Goal: Information Seeking & Learning: Learn about a topic

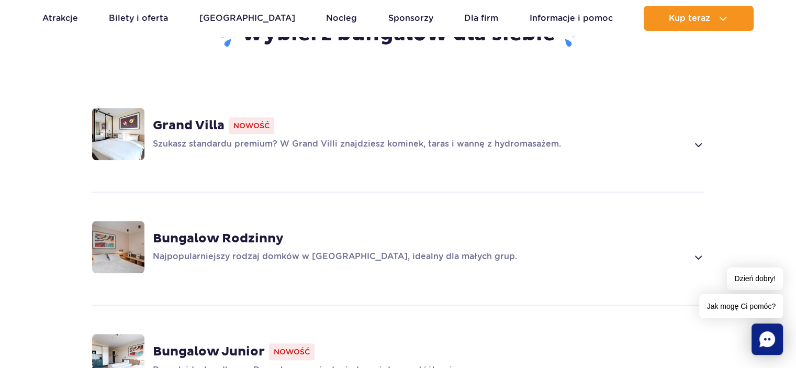
scroll to position [785, 0]
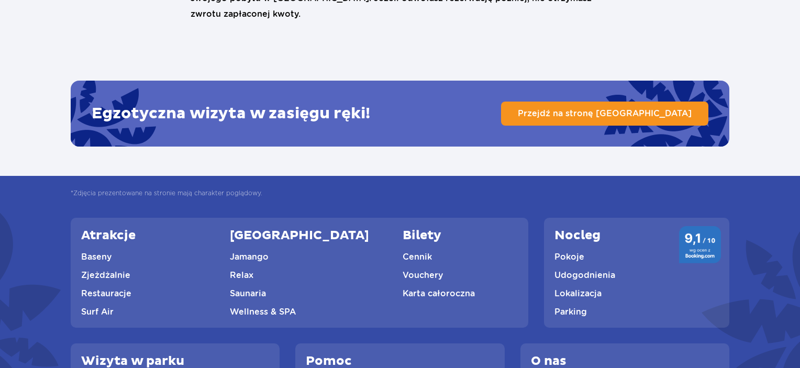
scroll to position [2617, 0]
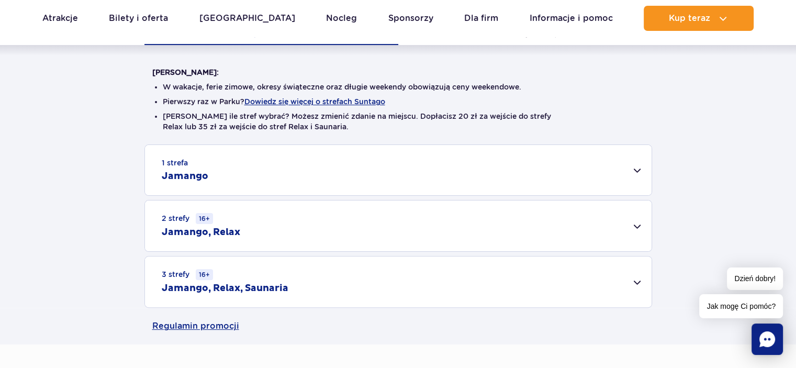
scroll to position [251, 0]
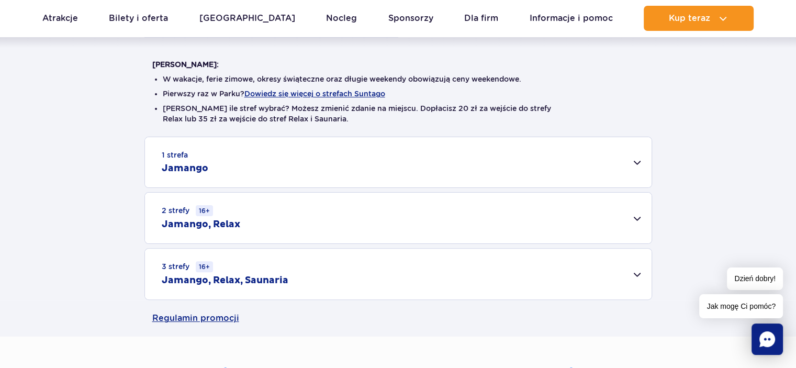
click at [720, 201] on div "1 strefa Jamango Dorosły (18 – 65 lat) / Nastolatek (16 – 18 lat) Ten sam dzień…" at bounding box center [398, 218] width 796 height 163
click at [634, 275] on div "3 strefy 16+ Jamango, Relax, Saunaria" at bounding box center [398, 274] width 507 height 51
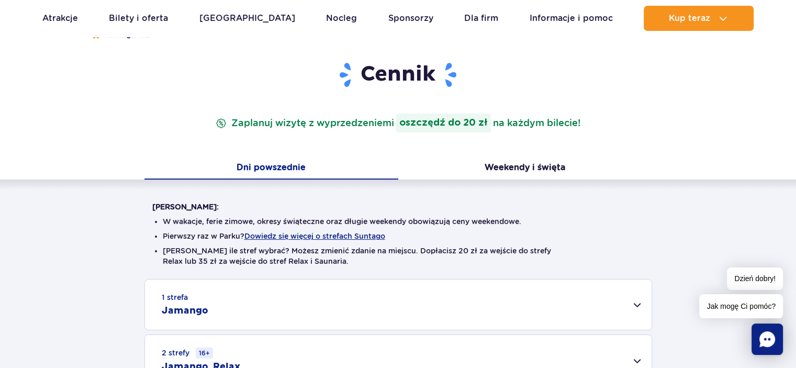
scroll to position [100, 0]
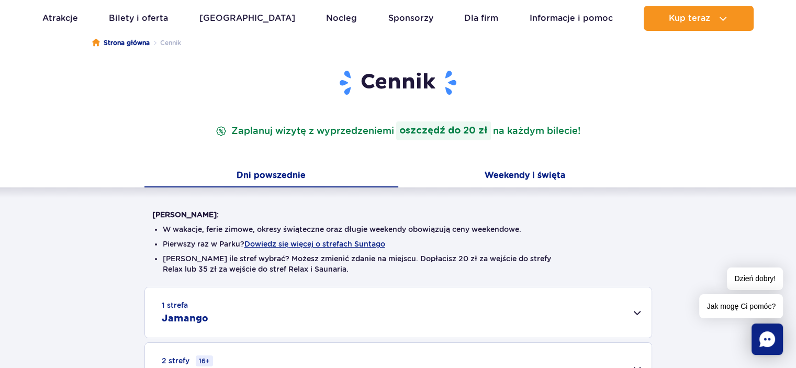
click at [523, 180] on button "Weekendy i święta" at bounding box center [525, 176] width 254 height 22
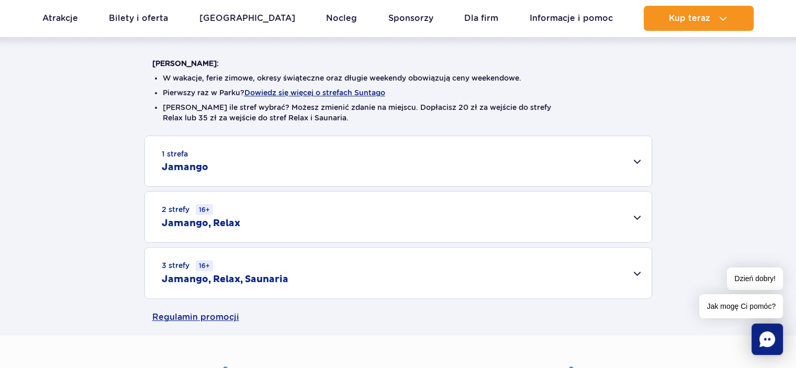
scroll to position [264, 0]
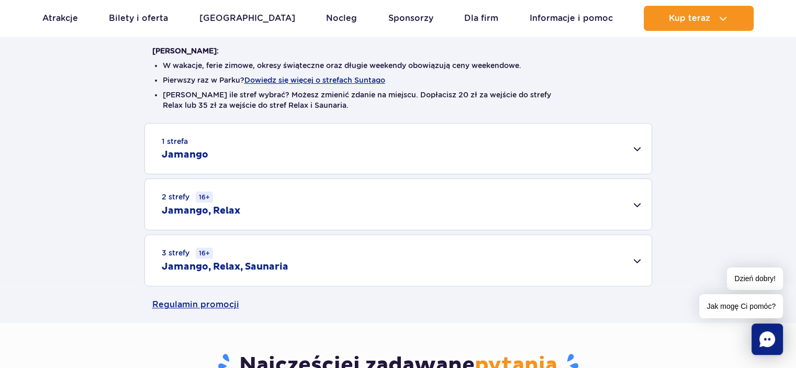
click at [633, 259] on div "3 strefy 16+ Jamango, Relax, Saunaria" at bounding box center [398, 260] width 507 height 51
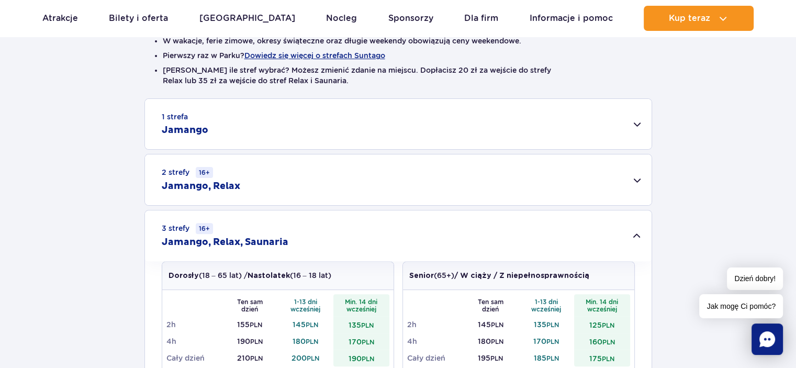
scroll to position [379, 0]
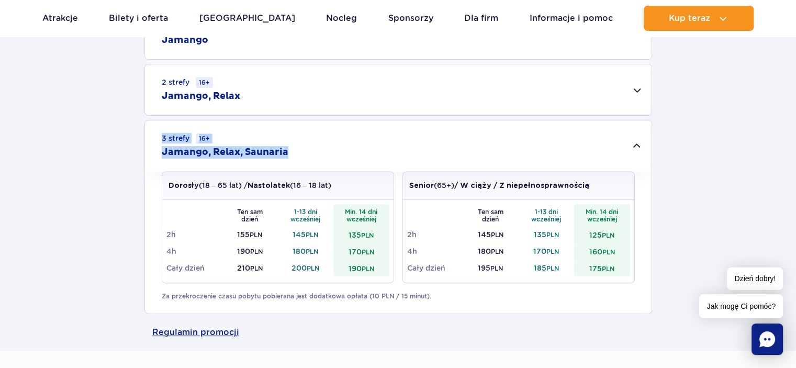
drag, startPoint x: 299, startPoint y: 152, endPoint x: 161, endPoint y: 140, distance: 139.2
click at [161, 140] on div "3 strefy 16+ Jamango, Relax, Saunaria" at bounding box center [398, 145] width 507 height 51
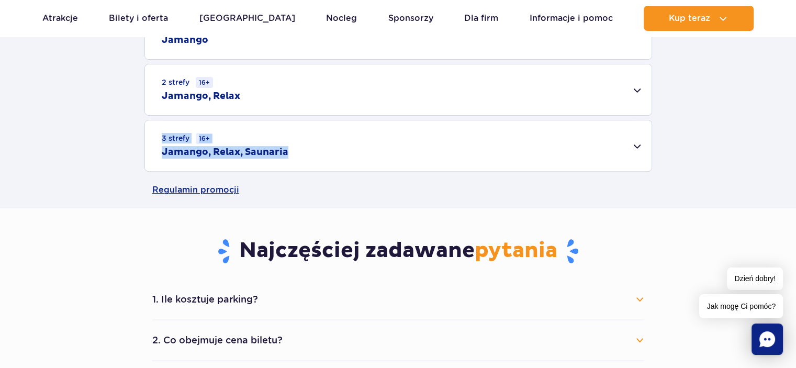
copy div "3 strefy 16+ Jamango, Relax, Saunaria"
